Goal: Information Seeking & Learning: Find specific fact

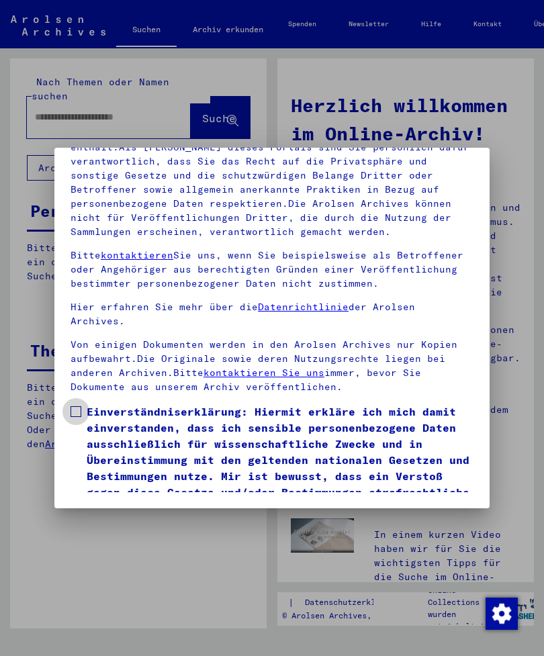
scroll to position [183, 0]
click at [81, 406] on span at bounding box center [76, 411] width 11 height 11
click at [136, 523] on button "Ich stimme zu" at bounding box center [121, 536] width 101 height 26
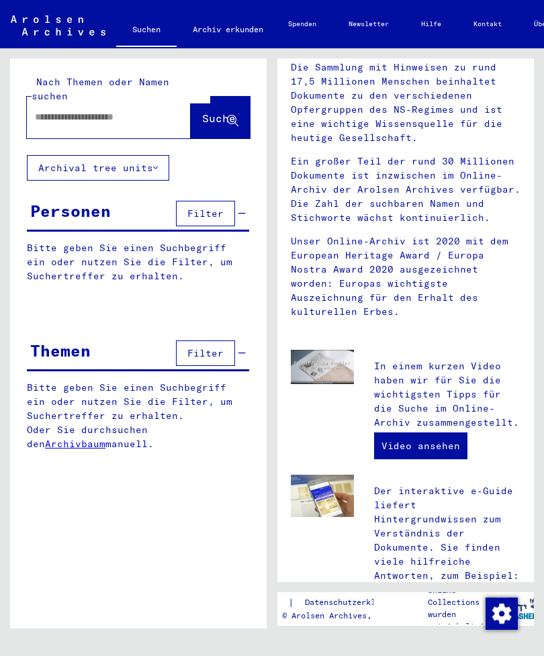
click at [54, 110] on input "text" at bounding box center [93, 117] width 116 height 14
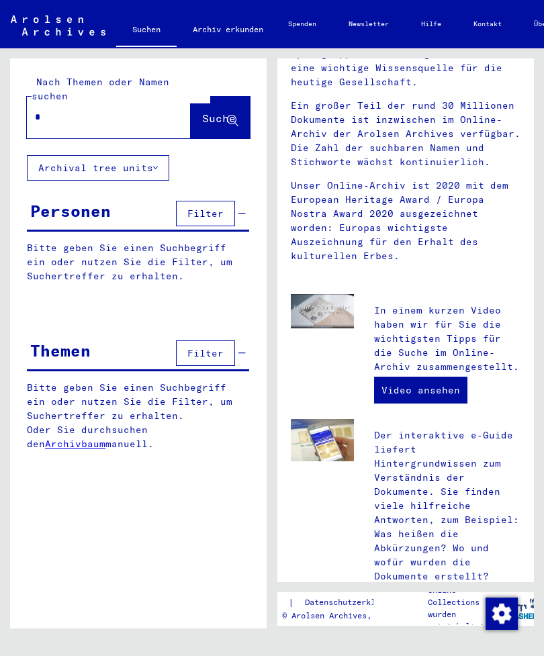
scroll to position [227, 0]
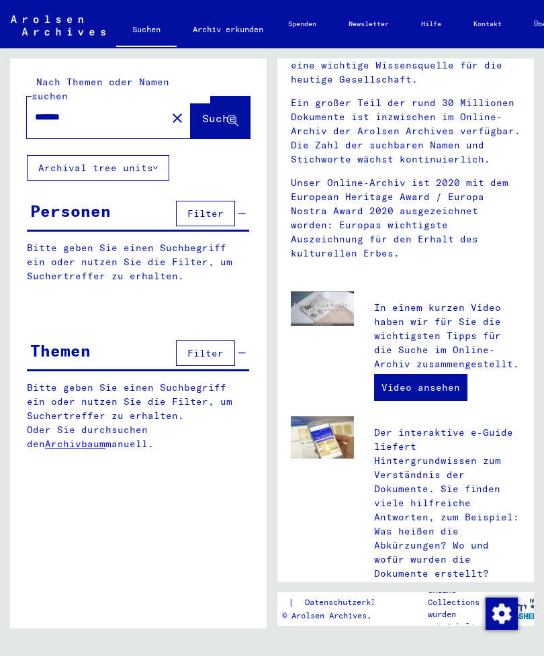
type input "*******"
click at [214, 112] on span "Suche" at bounding box center [219, 118] width 34 height 13
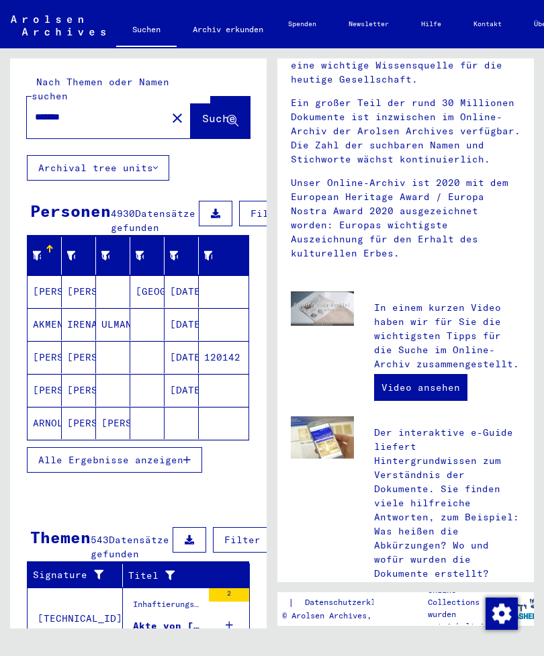
click at [181, 459] on span "Alle Ergebnisse anzeigen" at bounding box center [110, 460] width 145 height 12
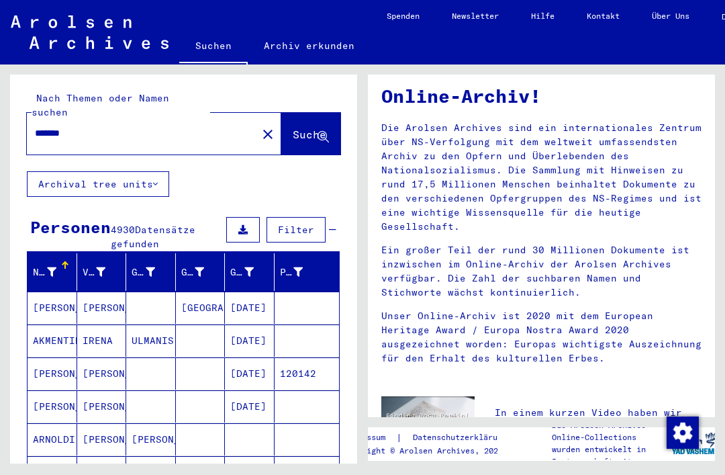
scroll to position [59, 0]
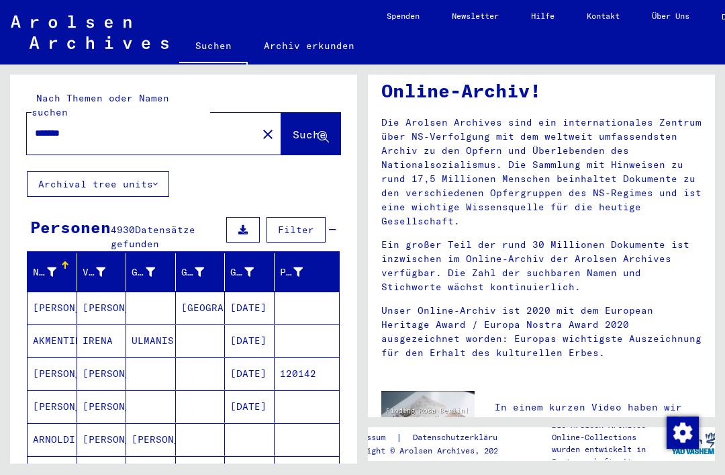
click at [543, 431] on img "Zustimmung ändern" at bounding box center [683, 432] width 32 height 32
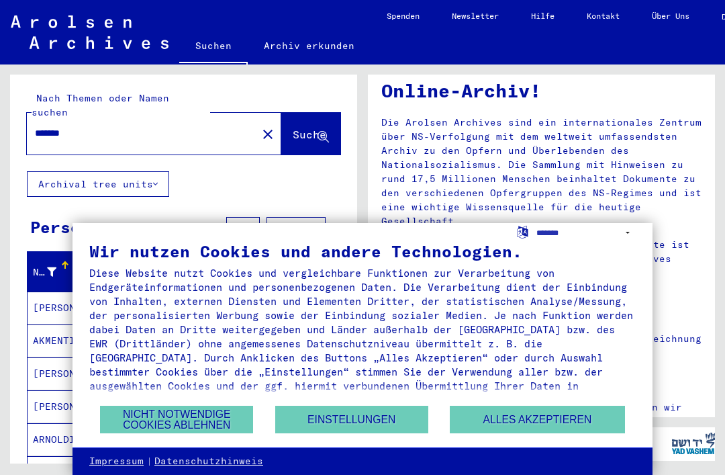
click at [543, 418] on button "Alles akzeptieren" at bounding box center [537, 420] width 175 height 28
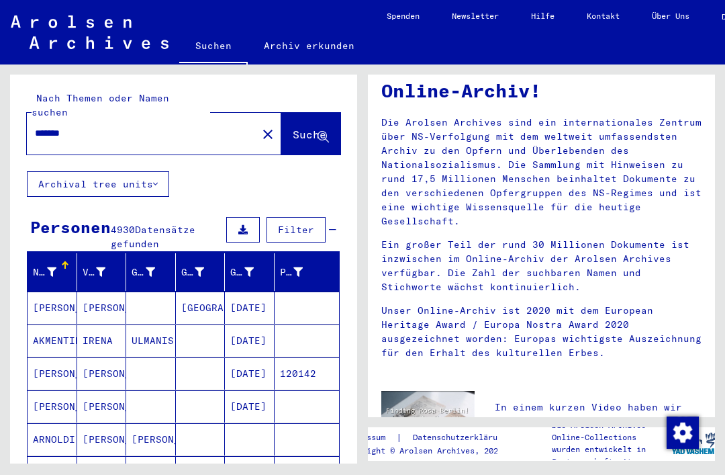
scroll to position [0, 0]
click at [147, 173] on button "Archival tree units" at bounding box center [98, 184] width 142 height 26
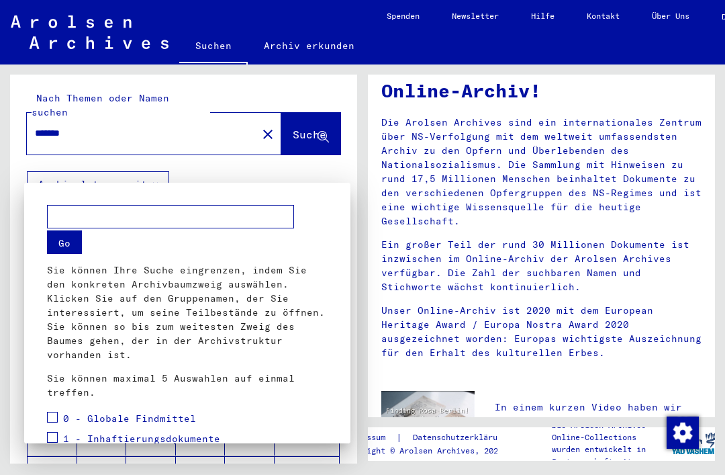
click at [252, 119] on div at bounding box center [362, 237] width 725 height 475
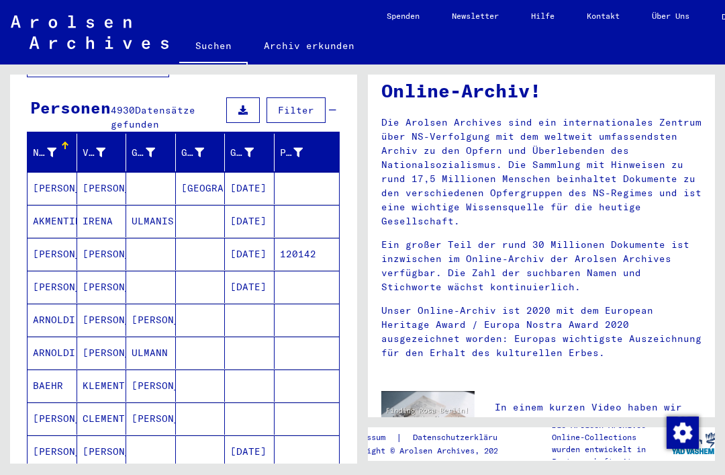
scroll to position [119, 0]
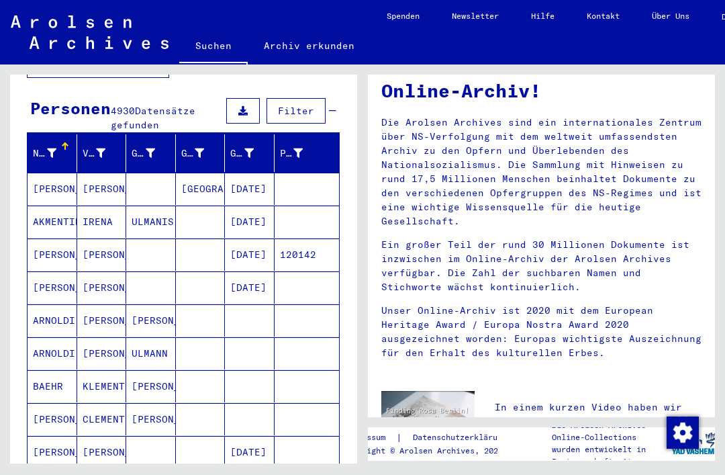
click at [66, 142] on div at bounding box center [65, 146] width 8 height 8
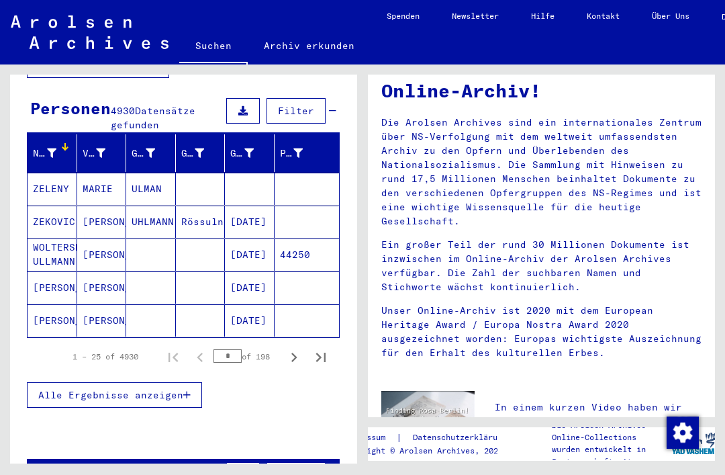
click at [47, 148] on icon at bounding box center [51, 152] width 9 height 9
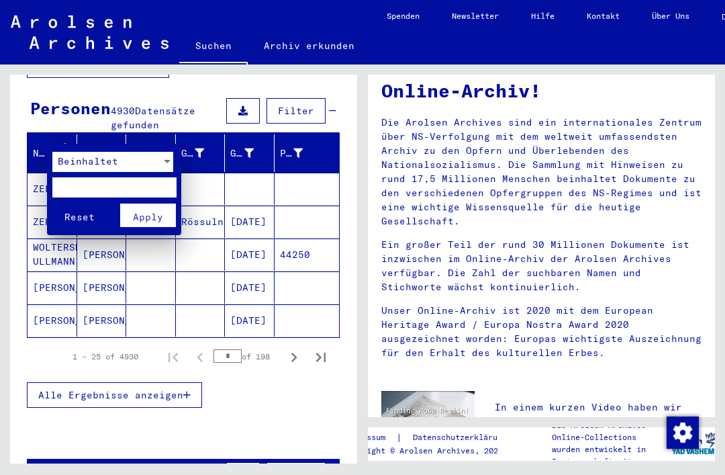
click at [118, 193] on input "text" at bounding box center [114, 187] width 124 height 20
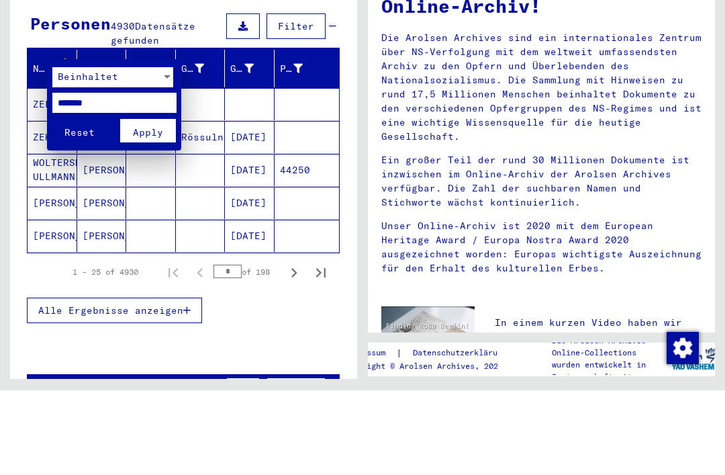
type input "*******"
click at [157, 204] on button "Apply" at bounding box center [148, 216] width 56 height 24
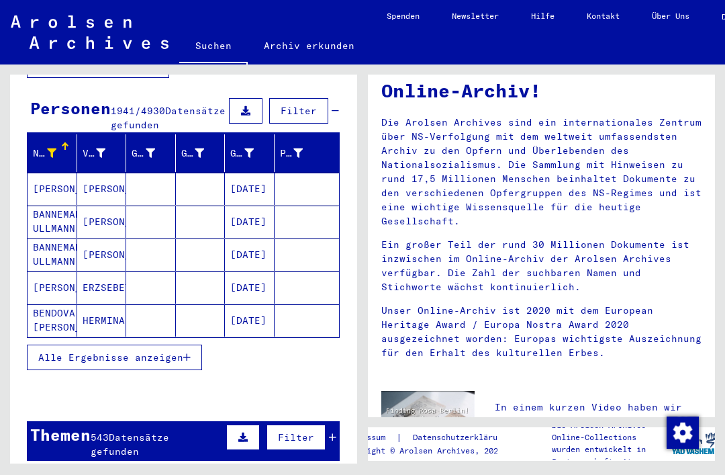
click at [175, 349] on button "Alle Ergebnisse anzeigen" at bounding box center [114, 358] width 175 height 26
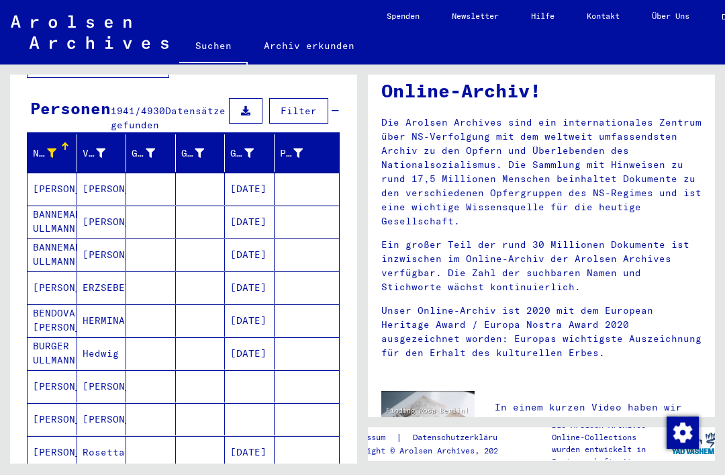
click at [65, 142] on div "Nachname" at bounding box center [55, 152] width 44 height 21
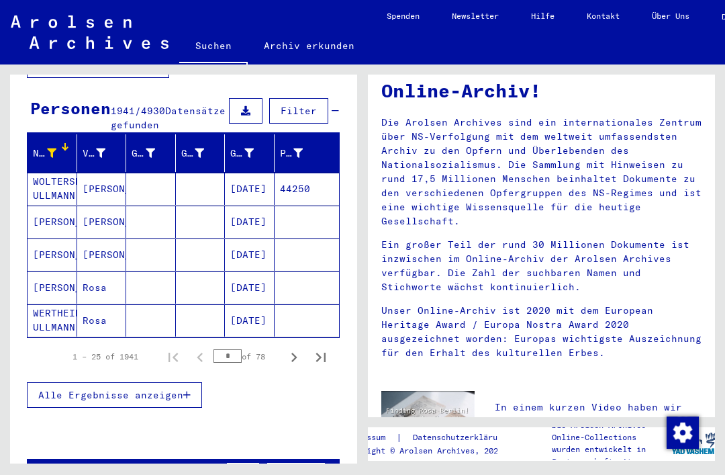
click at [174, 382] on button "Alle Ergebnisse anzeigen" at bounding box center [114, 395] width 175 height 26
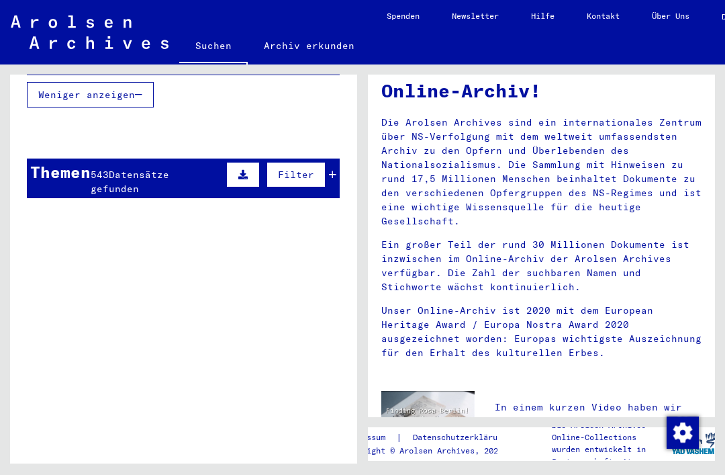
scroll to position [1036, 0]
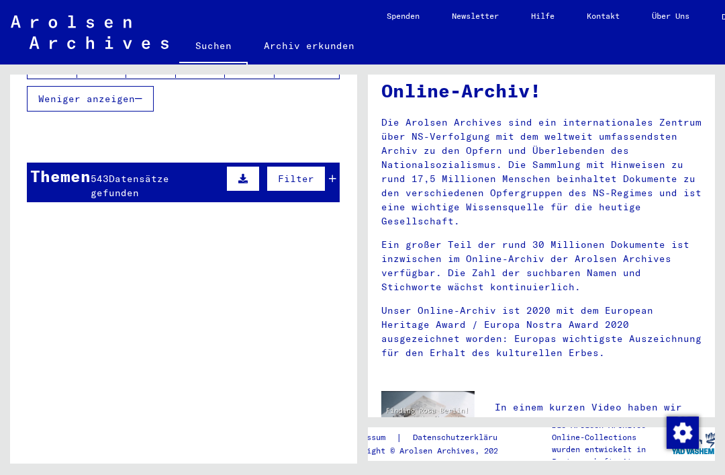
click at [245, 174] on icon at bounding box center [242, 178] width 9 height 9
click at [96, 208] on button at bounding box center [96, 221] width 43 height 26
